Goal: Subscribe to service/newsletter

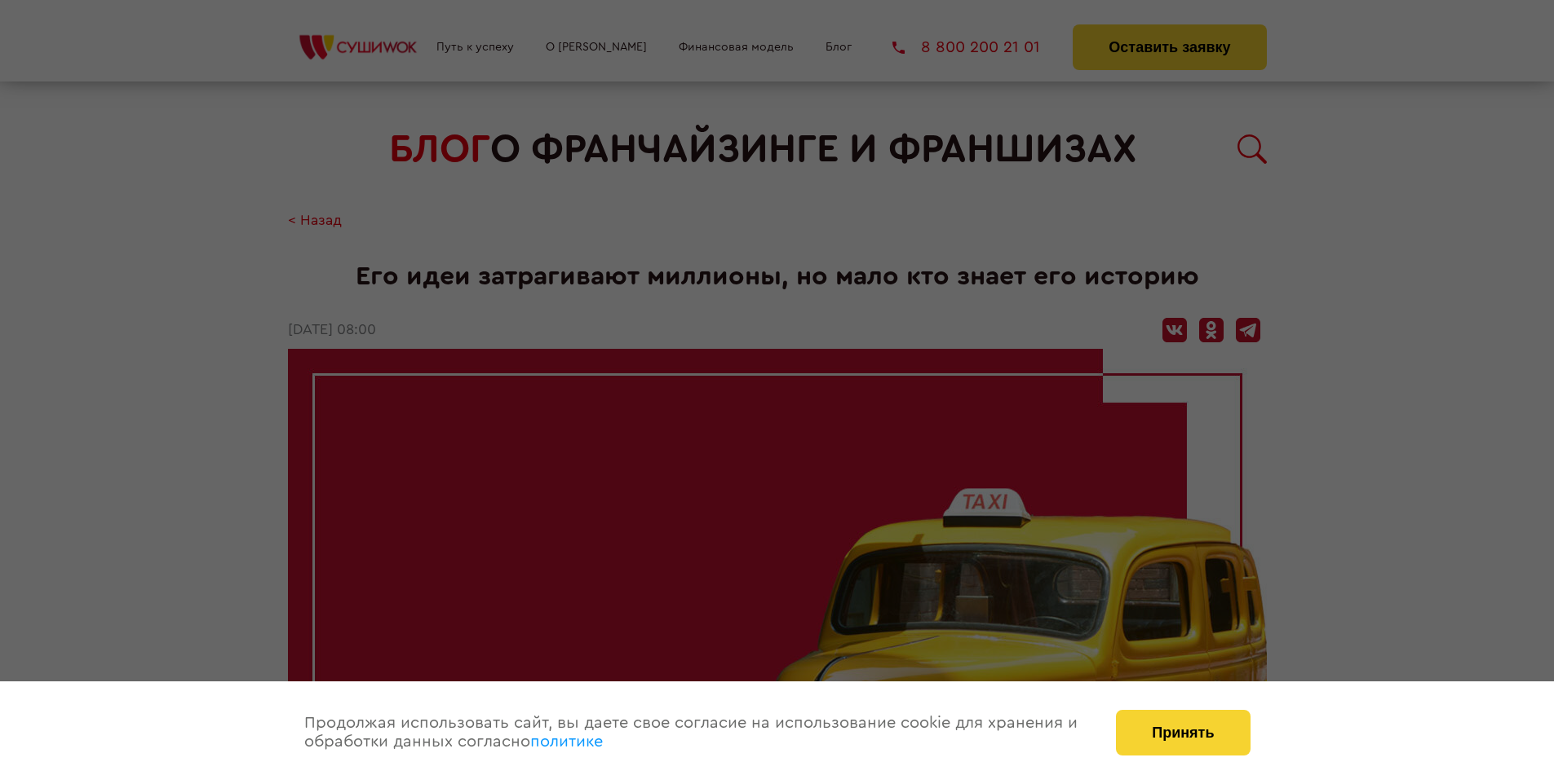
scroll to position [4083, 0]
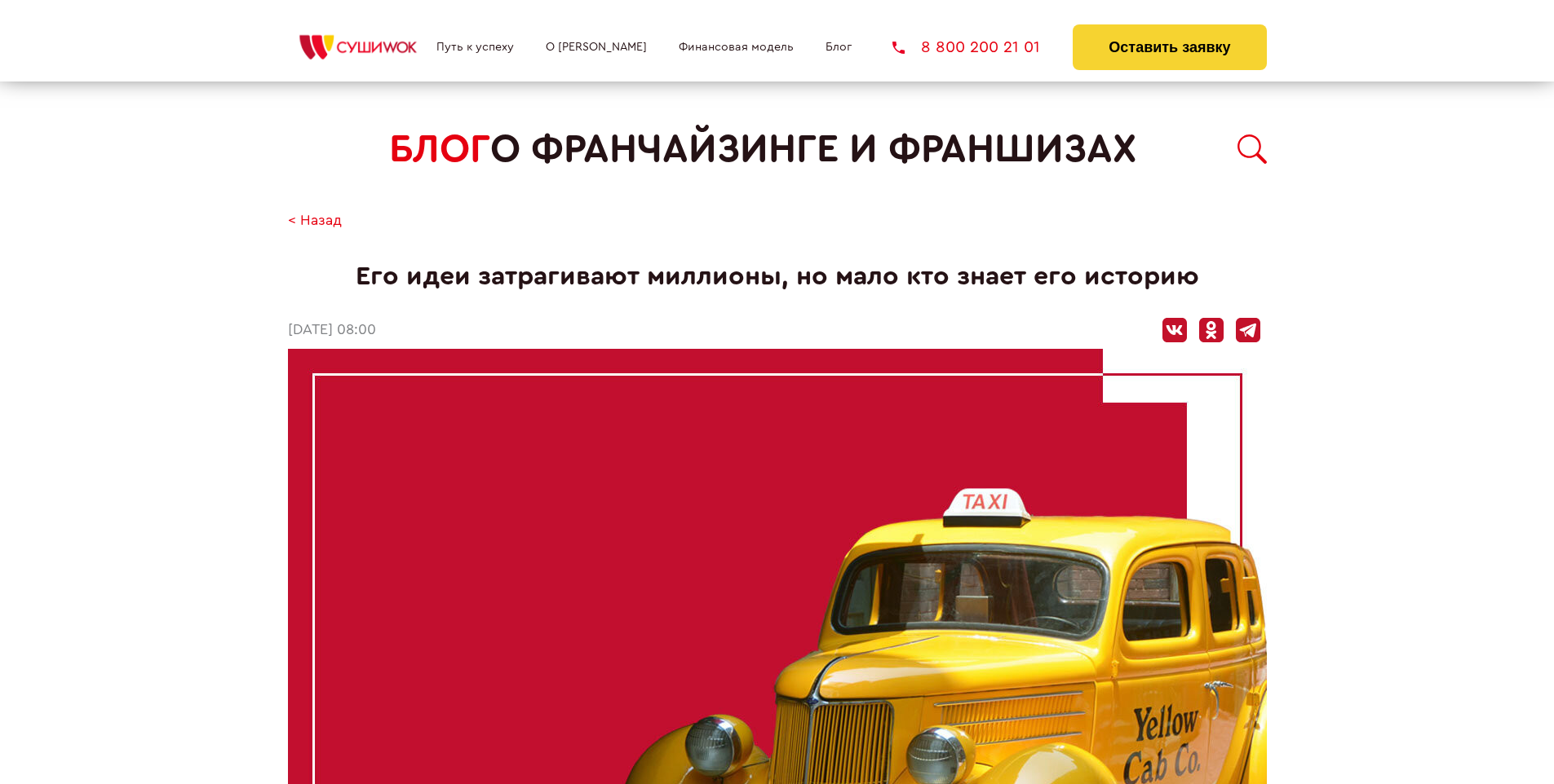
scroll to position [4083, 0]
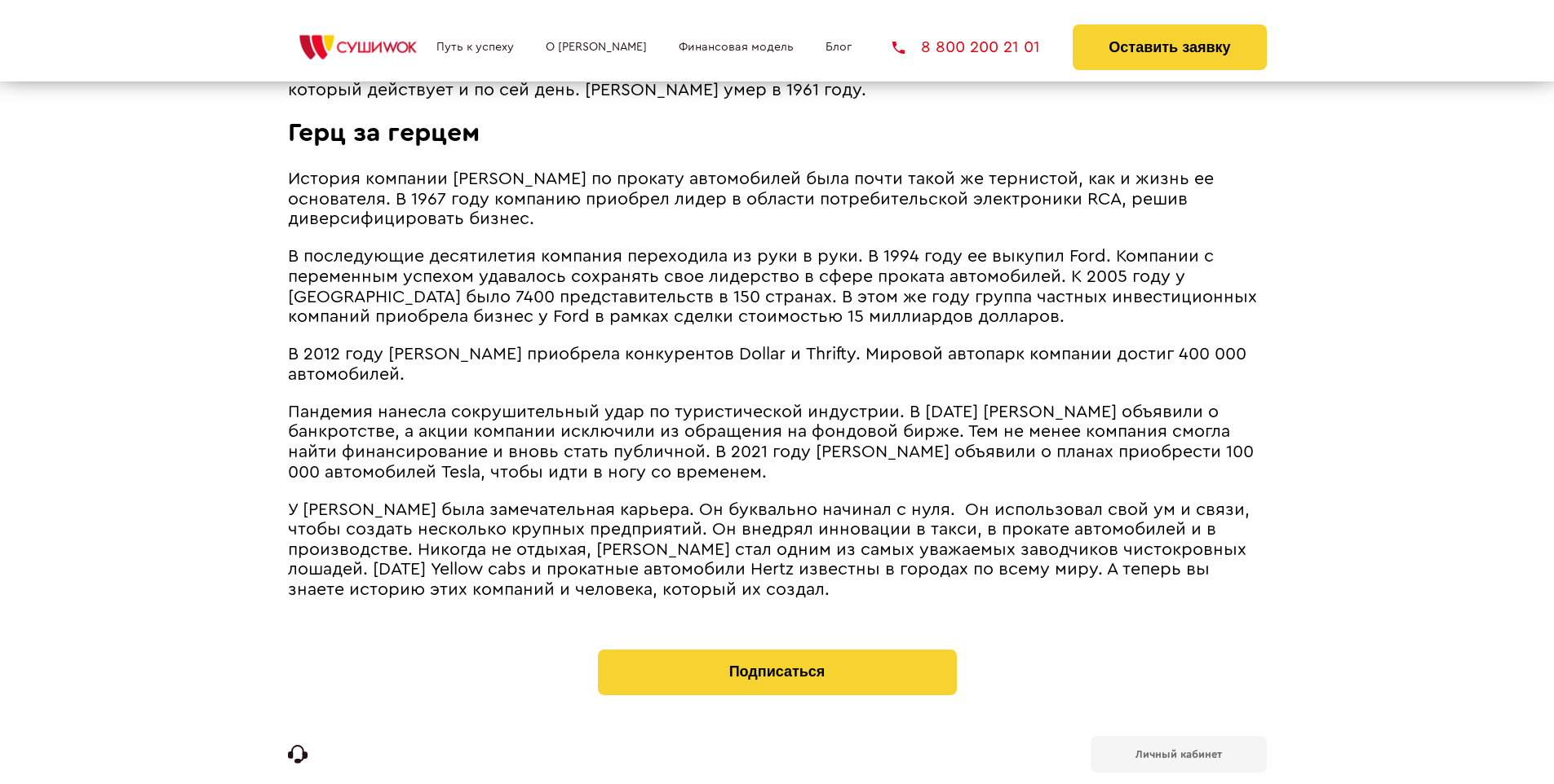
click at [1178, 749] on b "Личный кабинет" at bounding box center [1179, 754] width 87 height 10
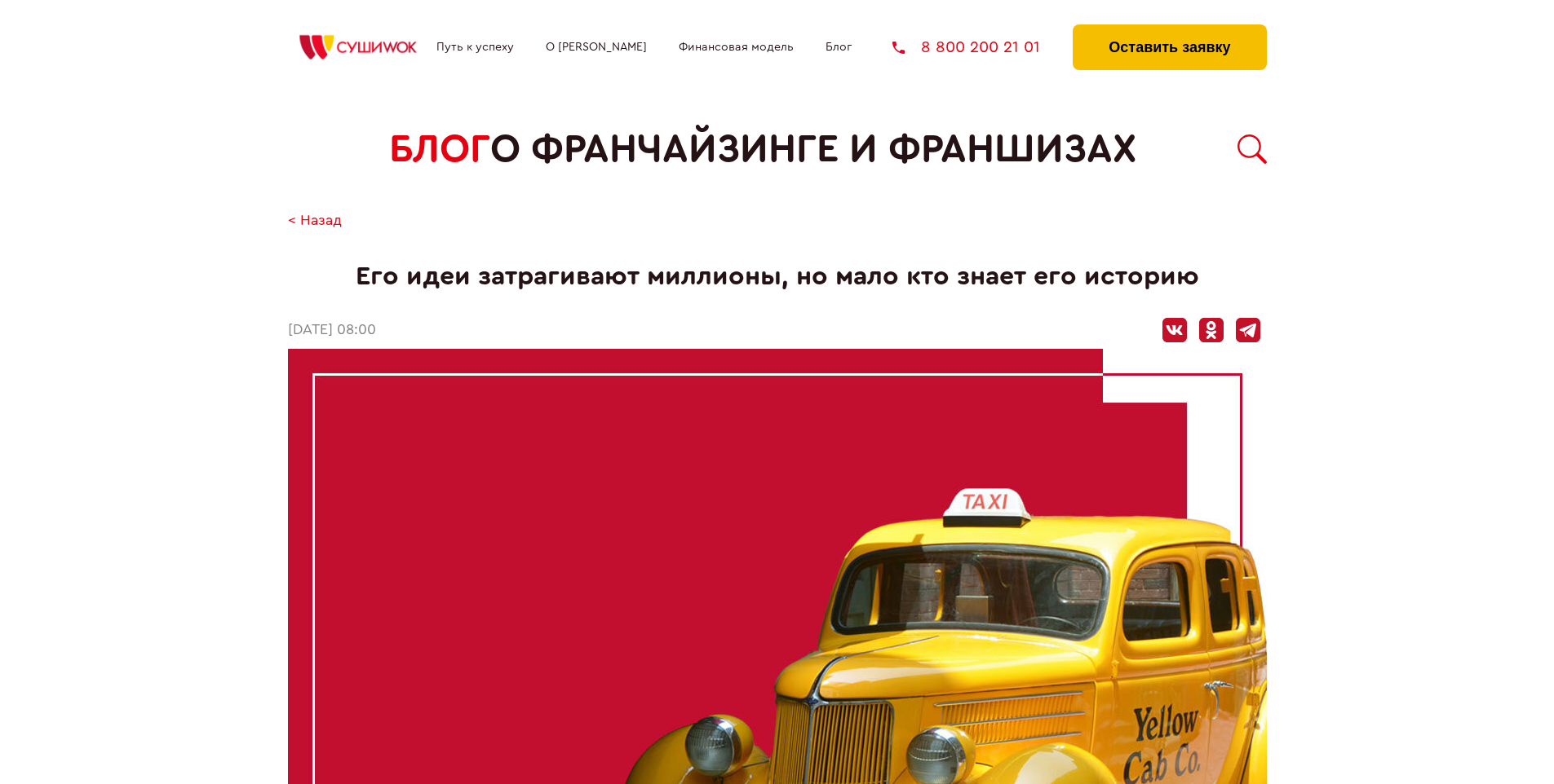
click at [1169, 29] on button "Оставить заявку" at bounding box center [1170, 48] width 194 height 46
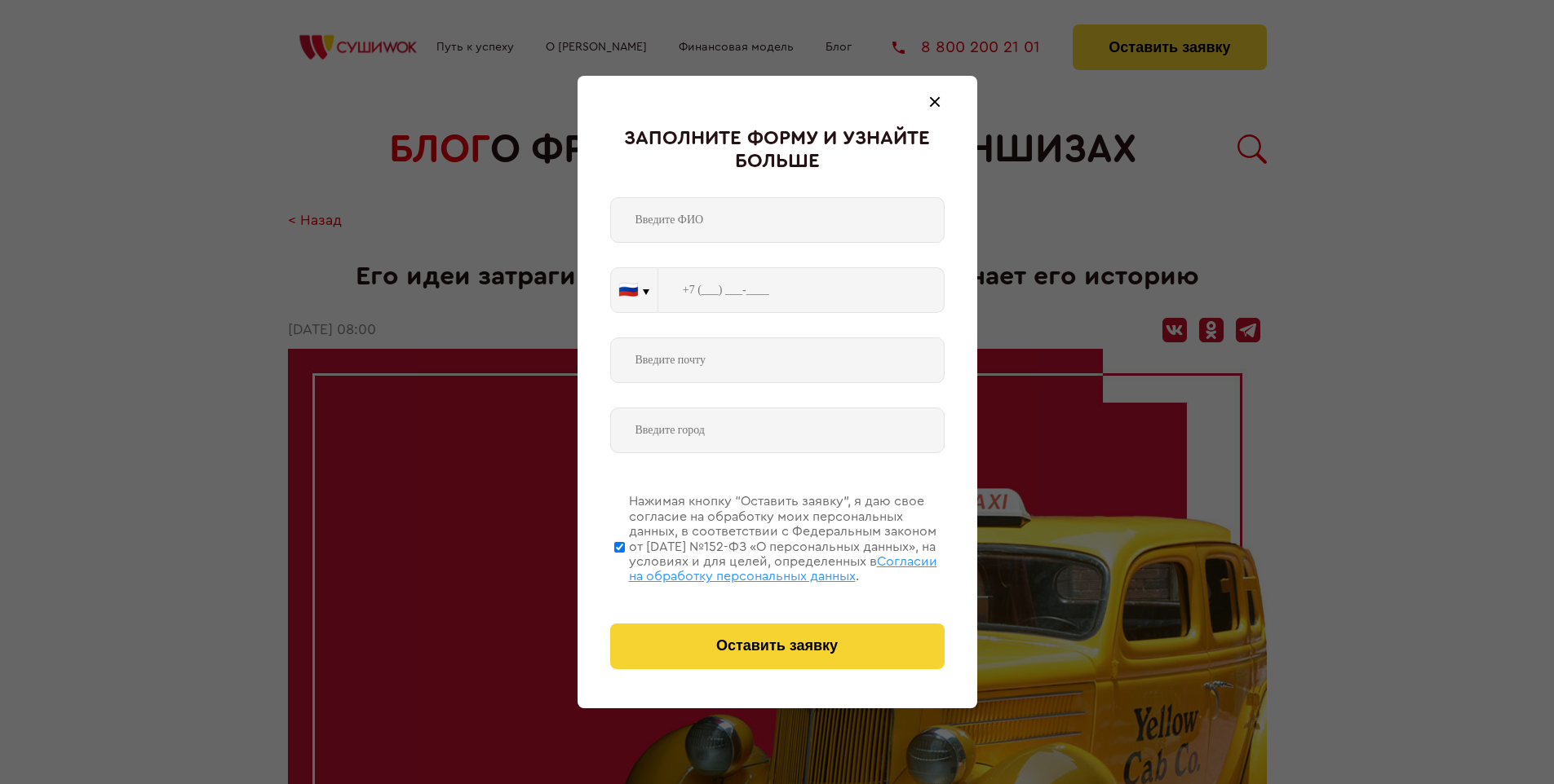
click at [756, 567] on span "Согласии на обработку персональных данных" at bounding box center [783, 568] width 308 height 28
click at [625, 567] on input "Нажимая кнопку “Оставить заявку”, я даю свое согласие на обработку моих персона…" at bounding box center [620, 547] width 10 height 131
checkbox input "false"
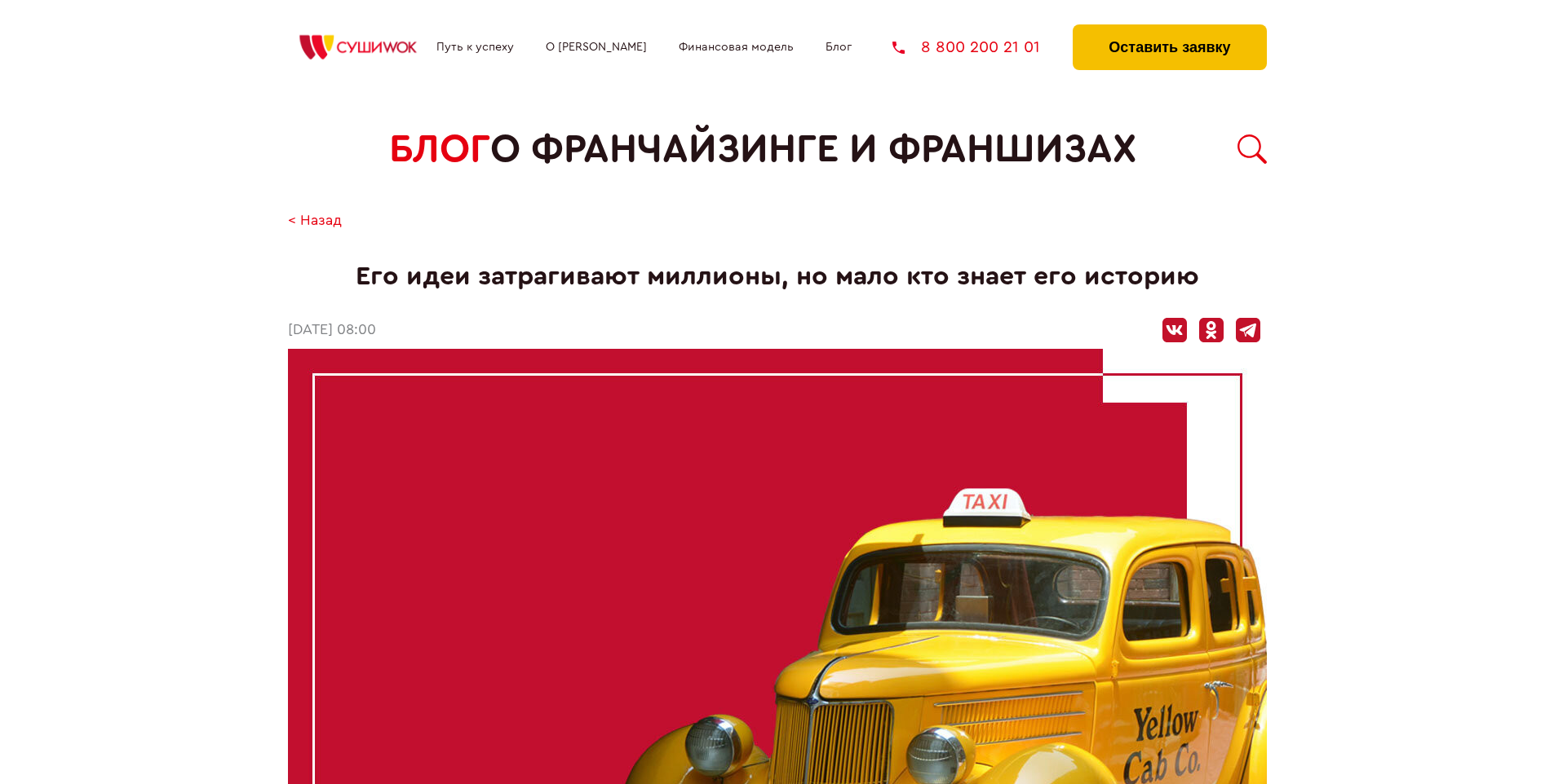
click at [1169, 29] on button "Оставить заявку" at bounding box center [1170, 48] width 194 height 46
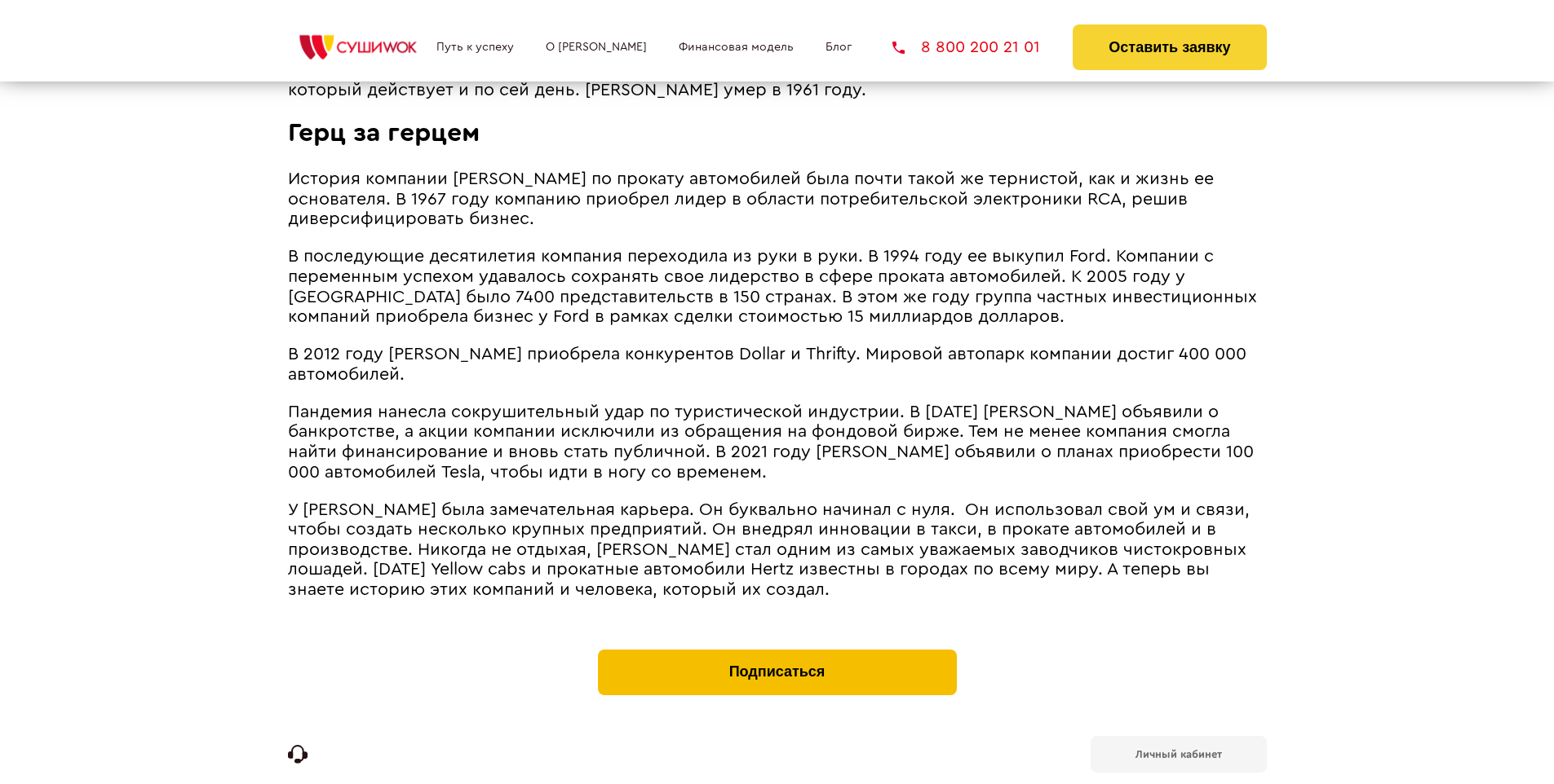
click at [777, 650] on button "Подписаться" at bounding box center [777, 673] width 359 height 46
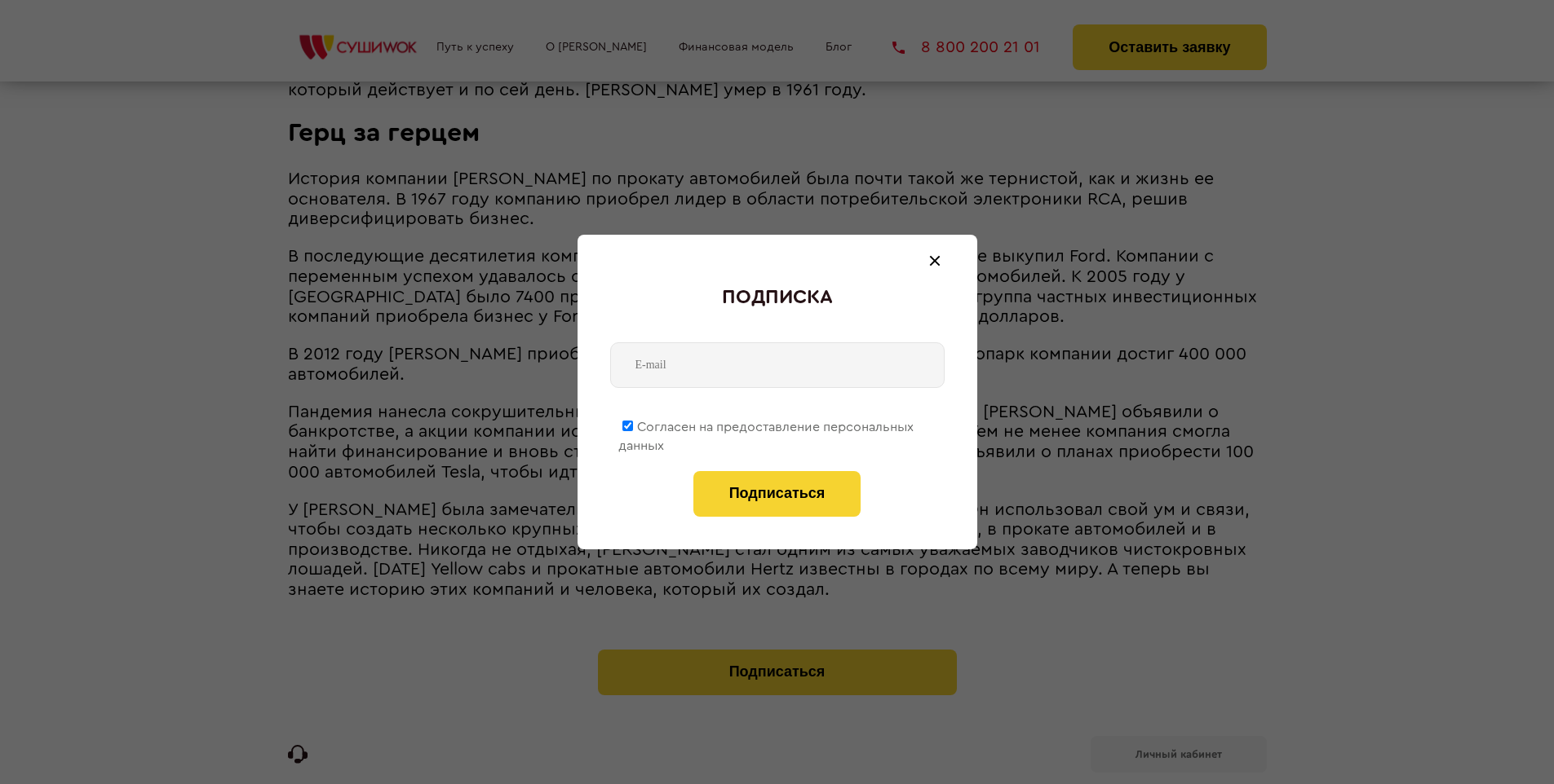
click at [766, 424] on span "Согласен на предоставление персональных данных" at bounding box center [766, 436] width 295 height 31
click at [633, 424] on input "Согласен на предоставление персональных данных" at bounding box center [627, 426] width 10 height 10
checkbox input "false"
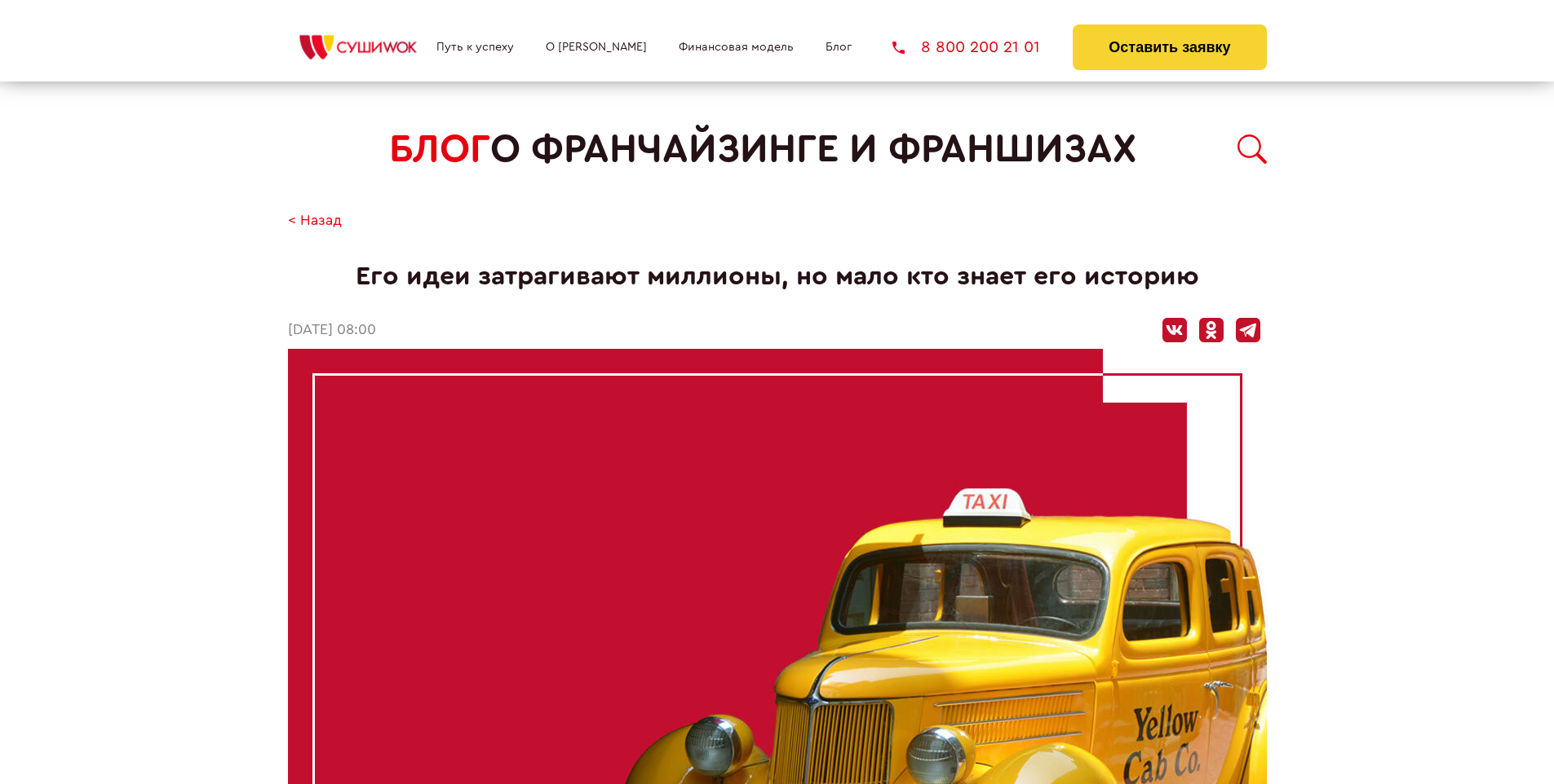
scroll to position [4083, 0]
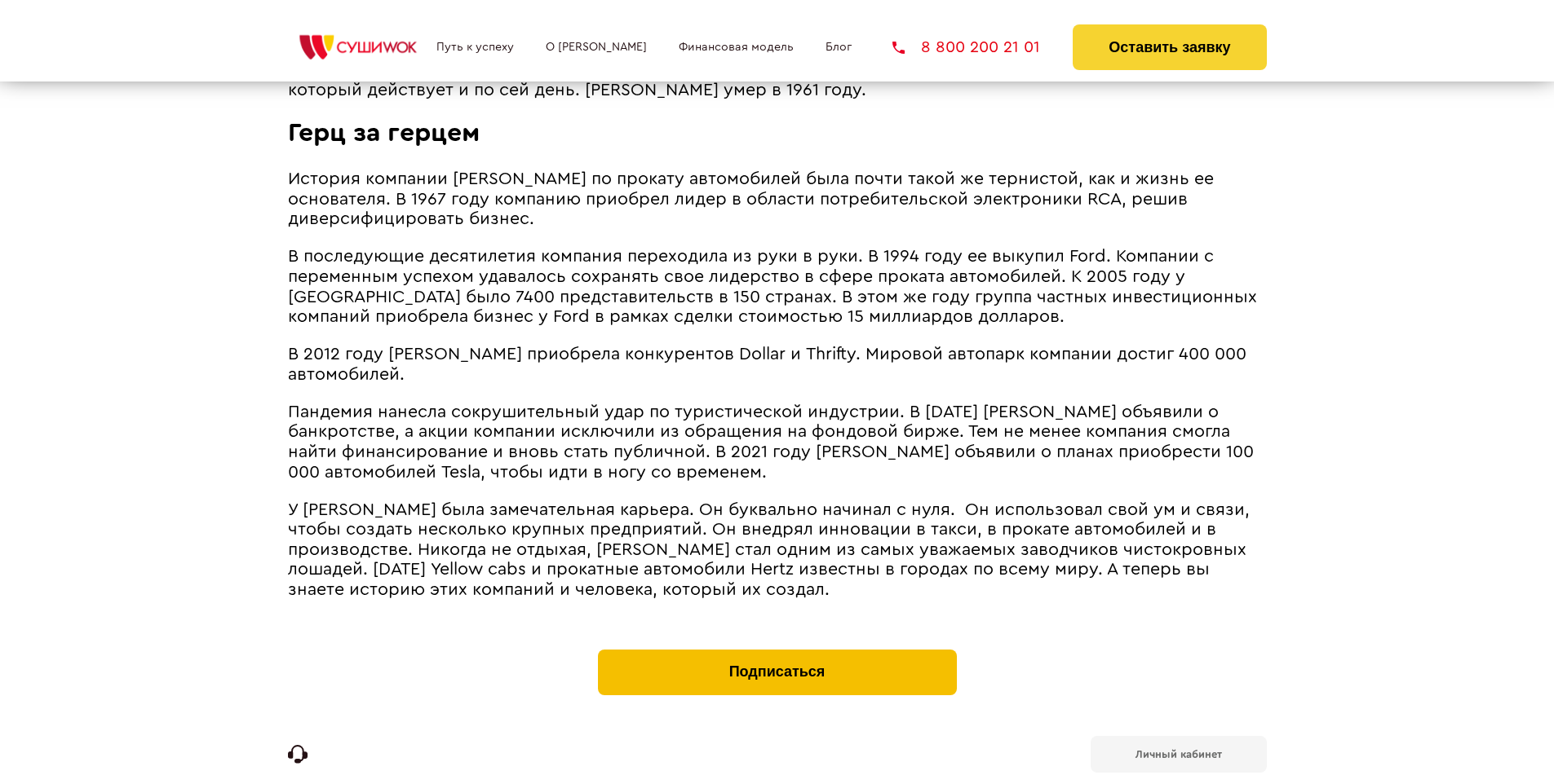
click at [777, 650] on button "Подписаться" at bounding box center [777, 673] width 359 height 46
